Goal: Check status: Check status

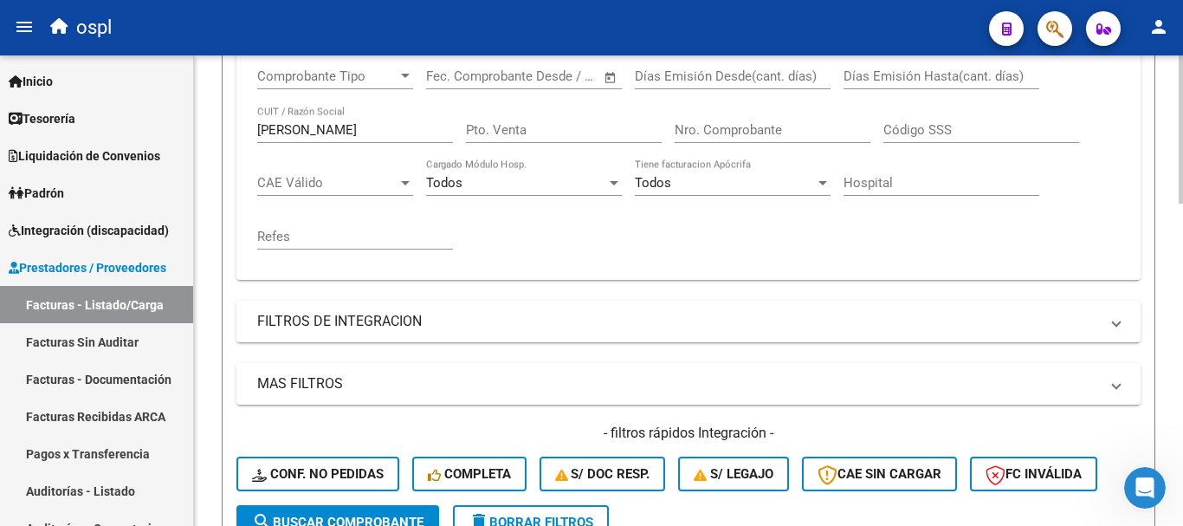
scroll to position [346, 0]
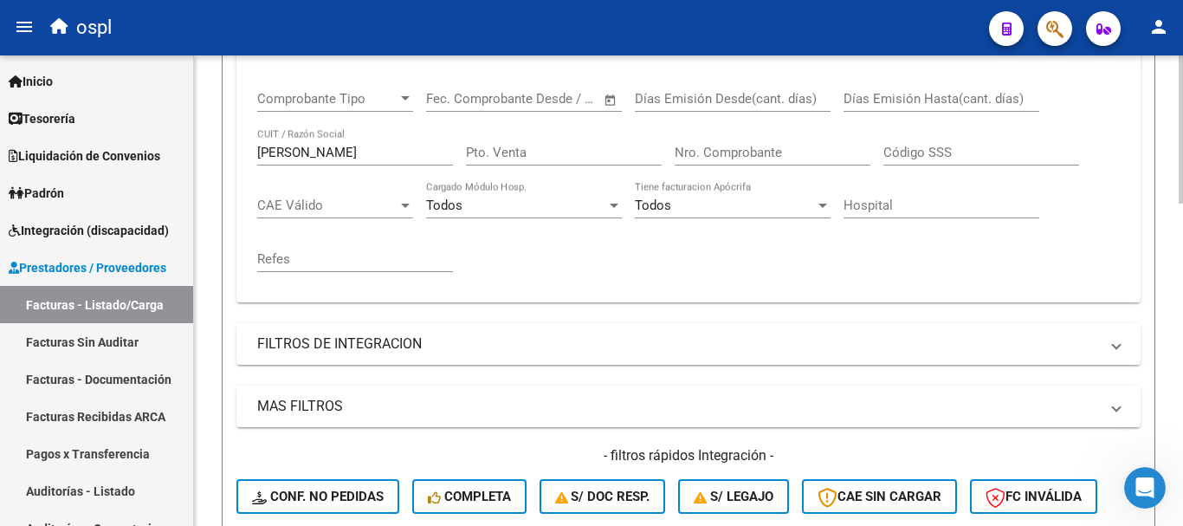
click at [702, 146] on input "Nro. Comprobante" at bounding box center [773, 153] width 196 height 16
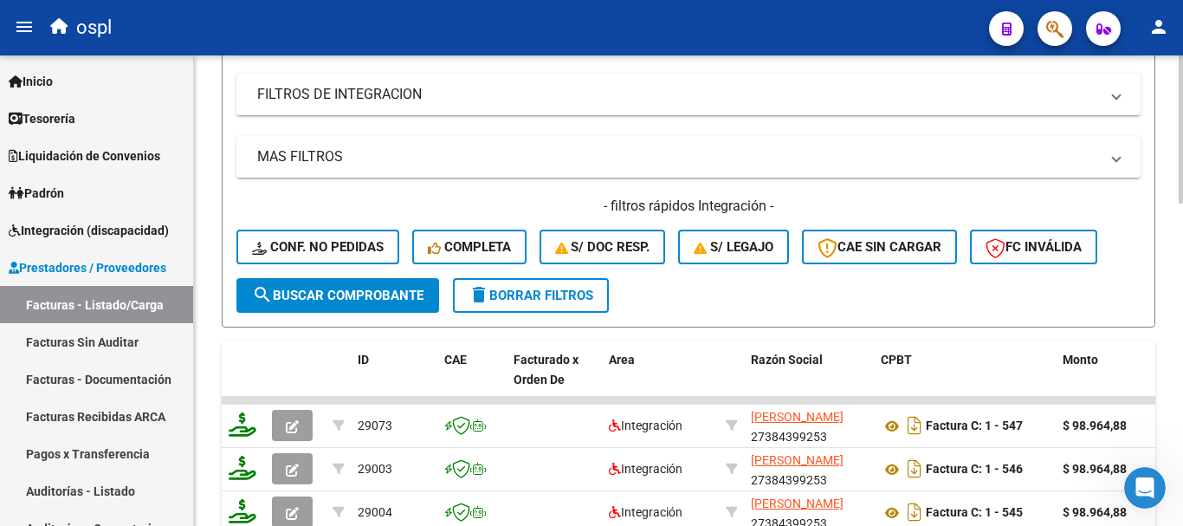
scroll to position [693, 0]
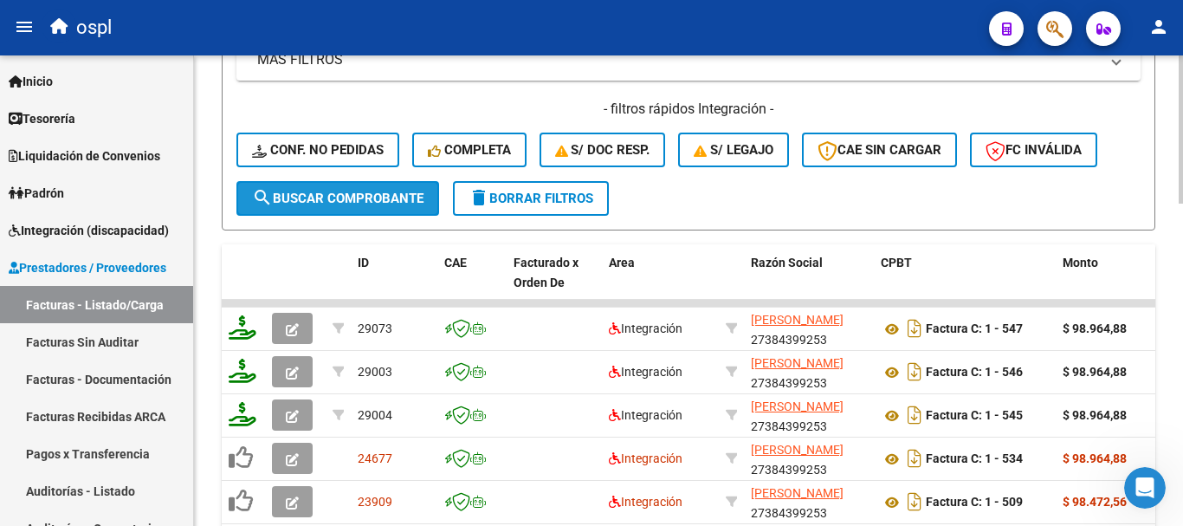
click at [366, 181] on button "search Buscar Comprobante" at bounding box center [337, 198] width 203 height 35
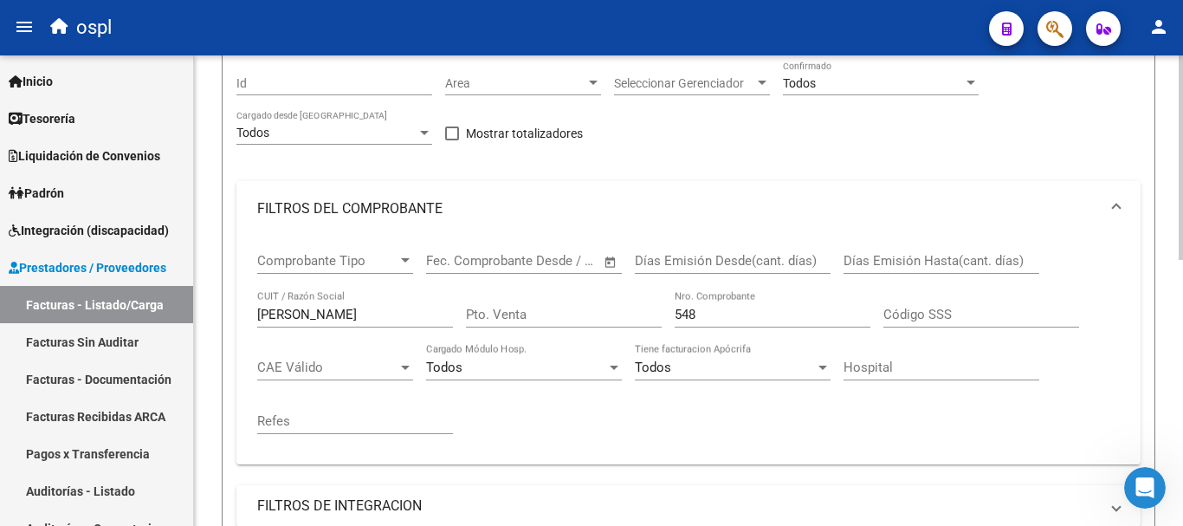
scroll to position [260, 0]
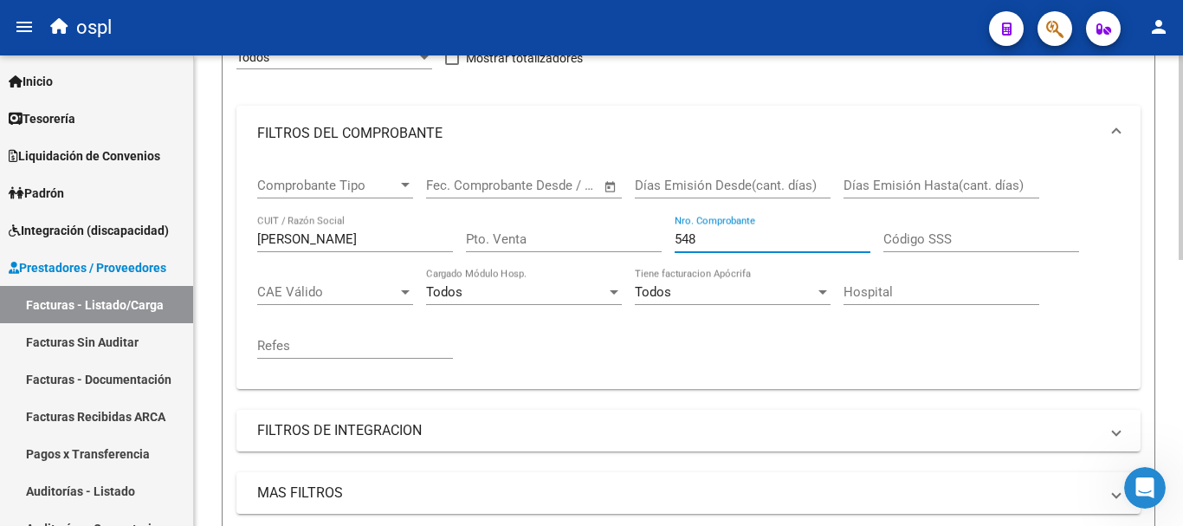
drag, startPoint x: 720, startPoint y: 240, endPoint x: 591, endPoint y: 232, distance: 129.3
click at [591, 232] on div "Comprobante Tipo Comprobante Tipo Fecha inicio – Fecha fin Fec. Comprobante Des…" at bounding box center [688, 268] width 863 height 214
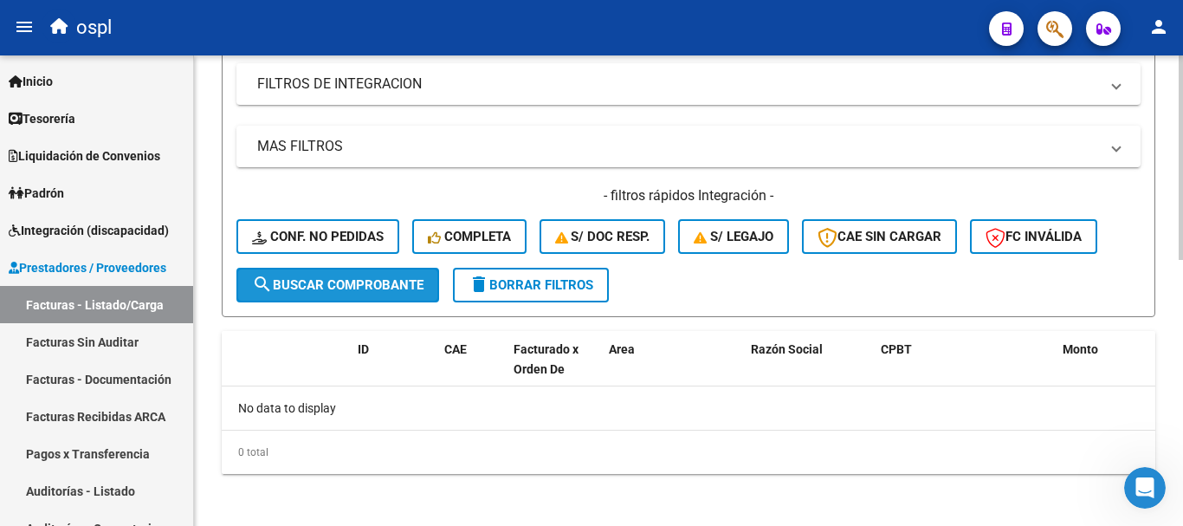
click at [375, 290] on span "search Buscar Comprobante" at bounding box center [338, 285] width 172 height 16
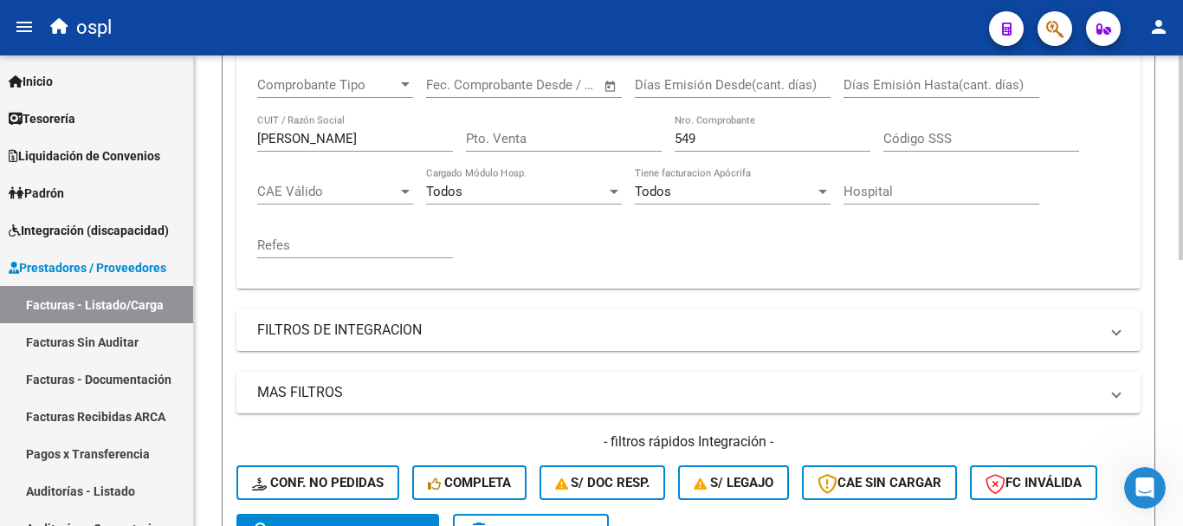
scroll to position [350, 0]
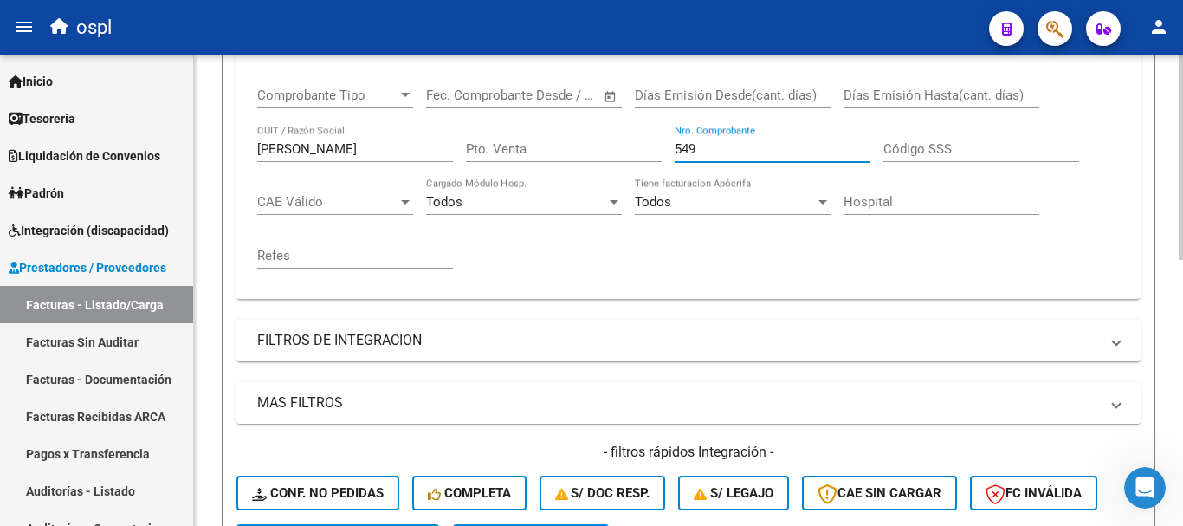
drag, startPoint x: 710, startPoint y: 143, endPoint x: 631, endPoint y: 136, distance: 80.0
click at [631, 136] on div "Comprobante Tipo Comprobante Tipo Fecha inicio – Fecha fin Fec. Comprobante Des…" at bounding box center [688, 178] width 863 height 214
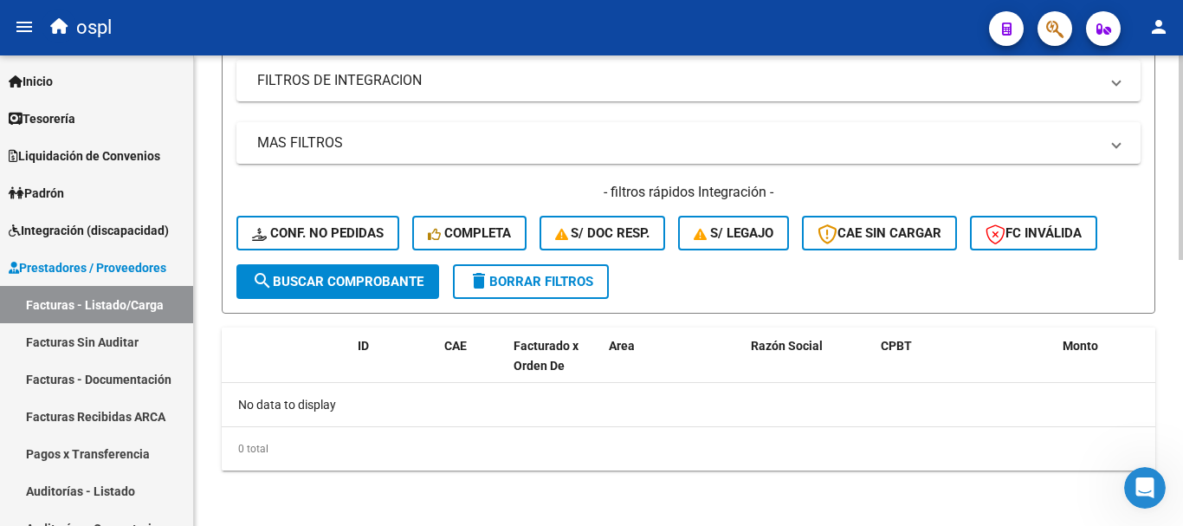
type input "547"
click at [330, 281] on span "search Buscar Comprobante" at bounding box center [338, 282] width 172 height 16
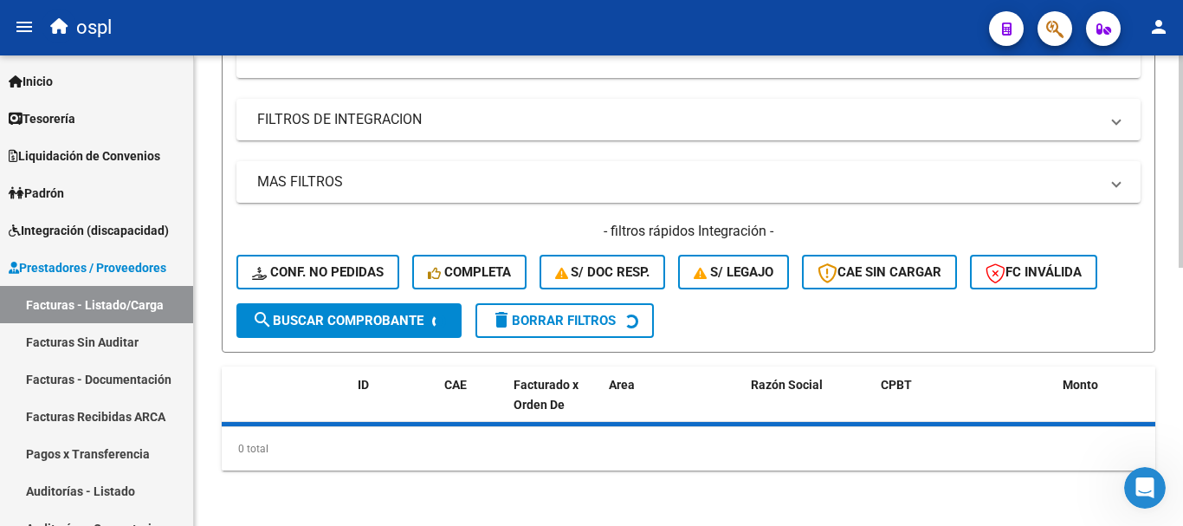
scroll to position [610, 0]
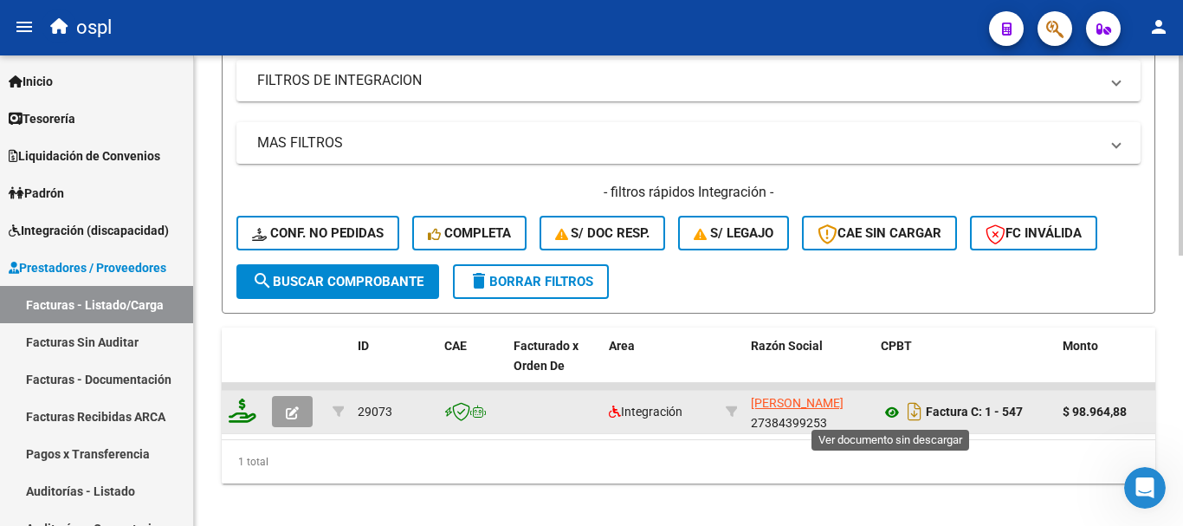
click at [892, 408] on icon at bounding box center [892, 412] width 23 height 21
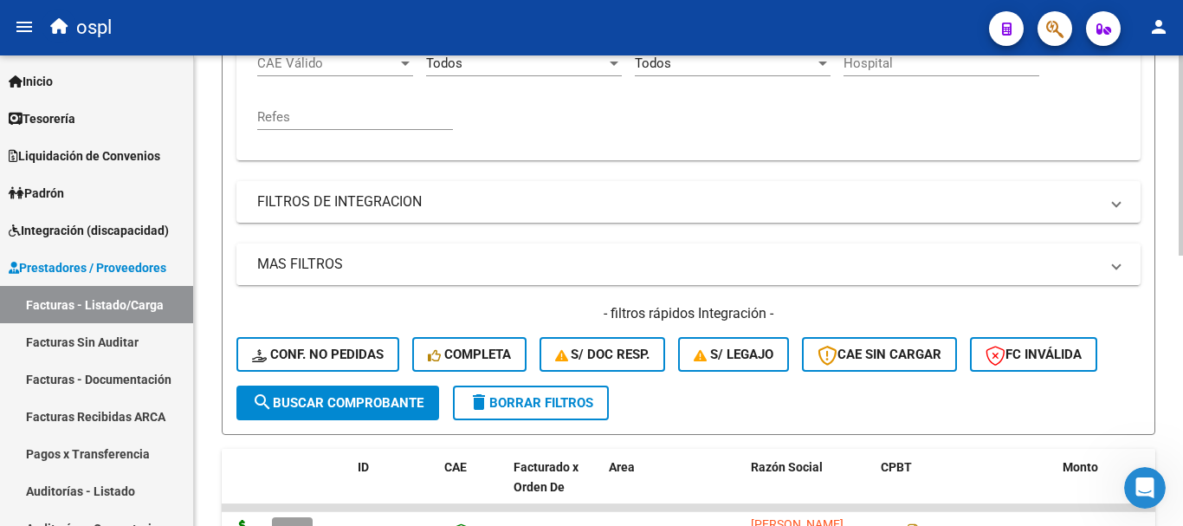
scroll to position [263, 0]
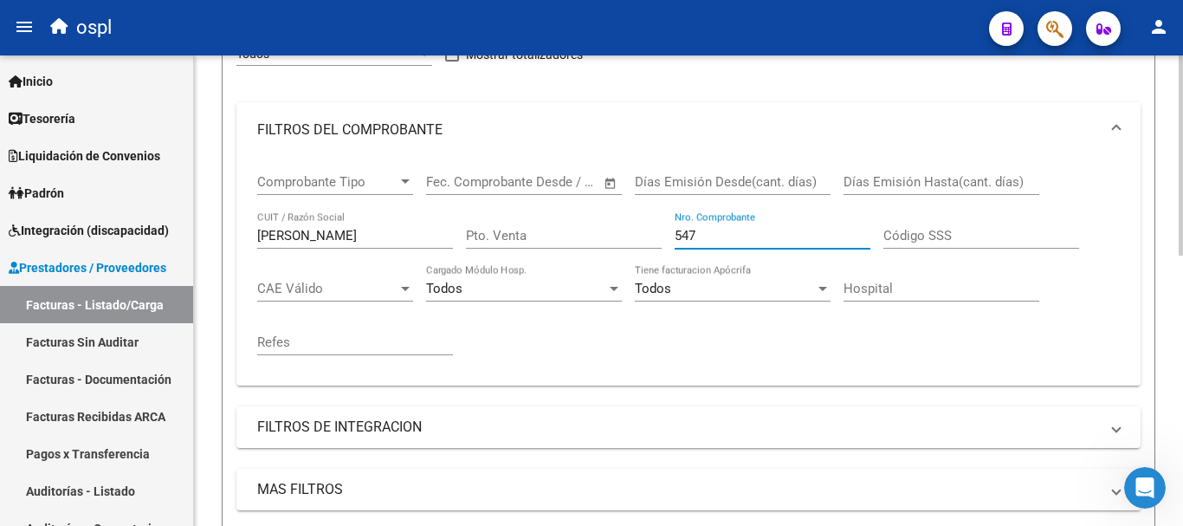
drag, startPoint x: 690, startPoint y: 230, endPoint x: 596, endPoint y: 217, distance: 95.3
click at [597, 217] on div "Comprobante Tipo Comprobante Tipo Fecha inicio – Fecha fin Fec. Comprobante Des…" at bounding box center [688, 265] width 863 height 214
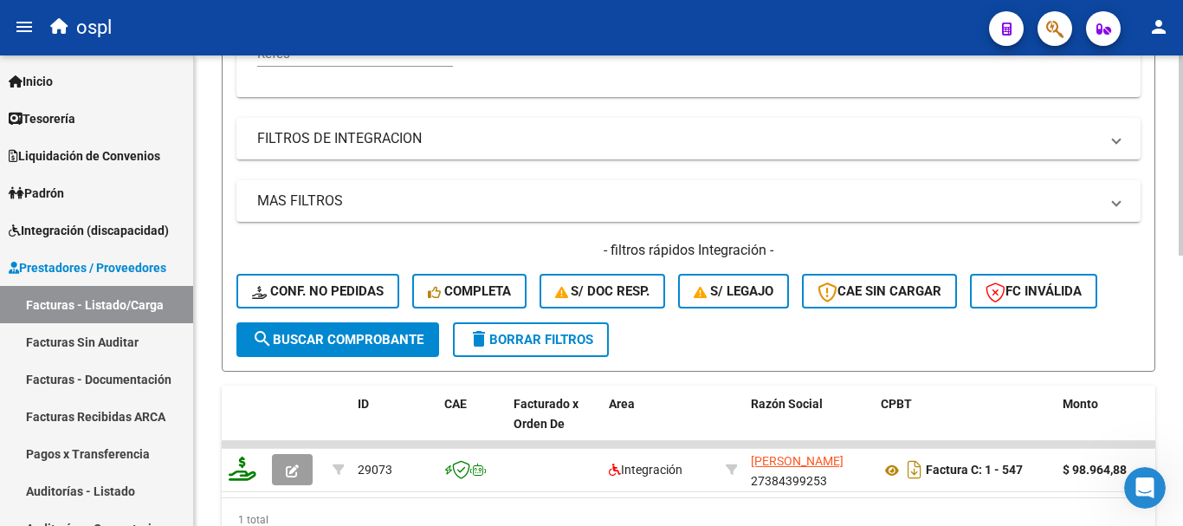
scroll to position [637, 0]
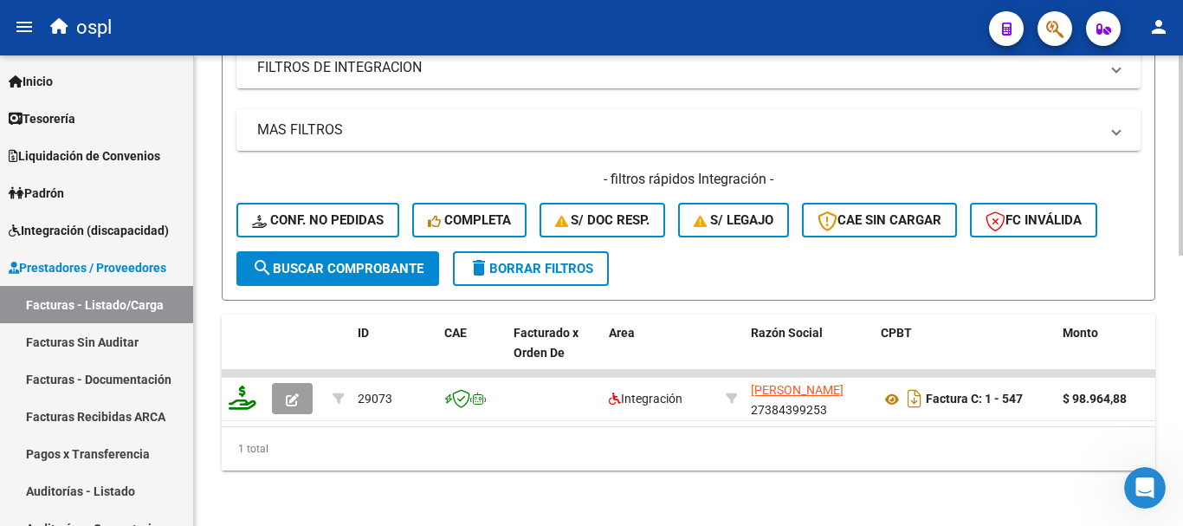
click at [405, 261] on span "search Buscar Comprobante" at bounding box center [338, 269] width 172 height 16
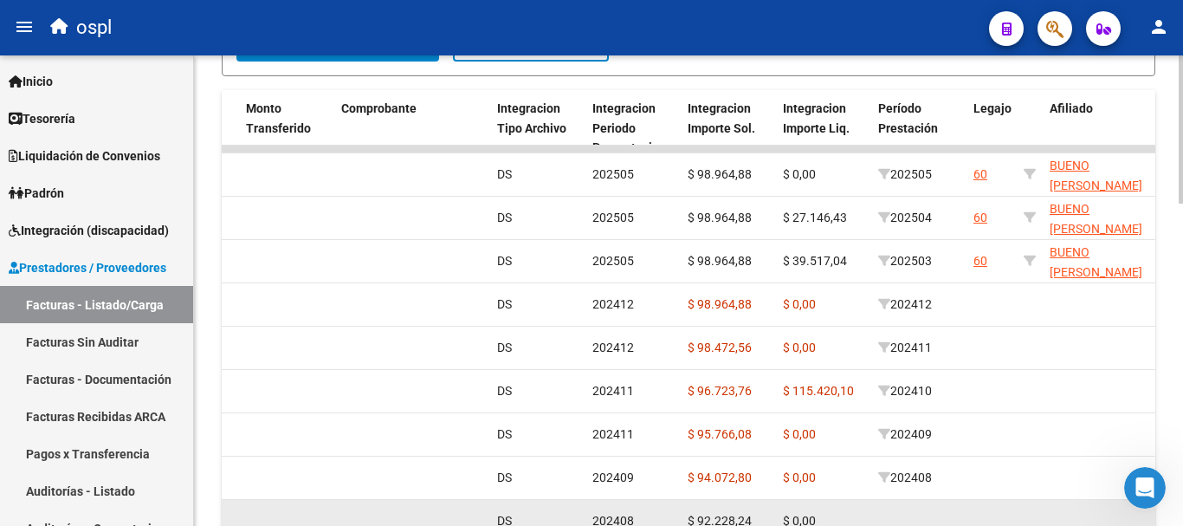
scroll to position [767, 0]
